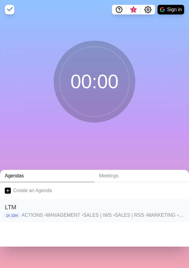
click at [69, 193] on p "ACTIONS • MANAGEMENT • SALES | IWS • SALES | RSS • MARKETING • OPERATIONS • FIN…" at bounding box center [103, 214] width 163 height 7
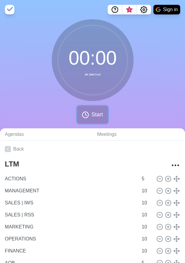
click at [93, 118] on span "Start" at bounding box center [96, 115] width 11 height 8
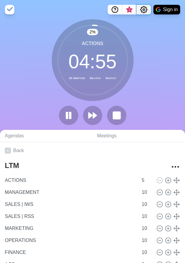
click at [143, 8] on icon "Settings" at bounding box center [143, 9] width 7 height 7
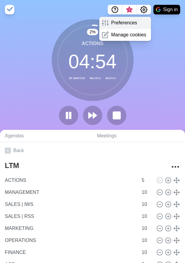
click at [131, 20] on p "Preferences" at bounding box center [124, 22] width 26 height 7
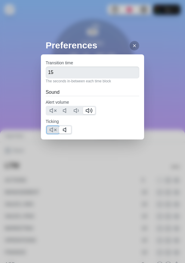
click at [49, 131] on button at bounding box center [53, 129] width 12 height 7
click at [51, 113] on icon at bounding box center [52, 110] width 7 height 7
click at [132, 45] on icon at bounding box center [134, 45] width 5 height 5
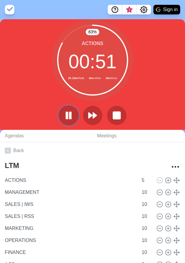
click at [63, 114] on icon at bounding box center [68, 115] width 10 height 10
click at [64, 114] on icon at bounding box center [69, 116] width 10 height 10
